Goal: Transaction & Acquisition: Purchase product/service

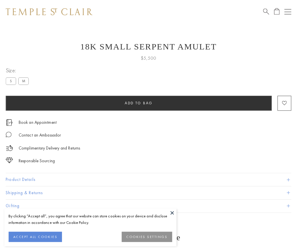
scroll to position [5, 0]
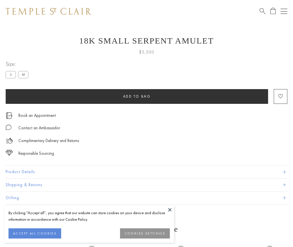
click at [137, 96] on span "Add to bag" at bounding box center [137, 96] width 28 height 5
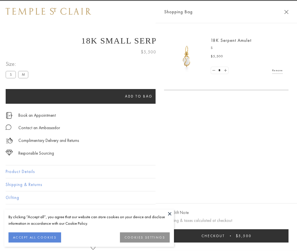
click at [225, 236] on span "Checkout" at bounding box center [213, 236] width 23 height 5
